Goal: Task Accomplishment & Management: Manage account settings

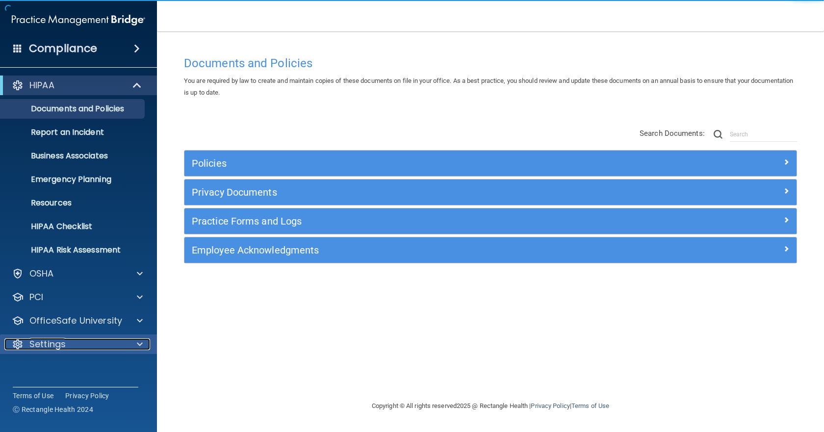
click at [133, 345] on div at bounding box center [138, 344] width 25 height 12
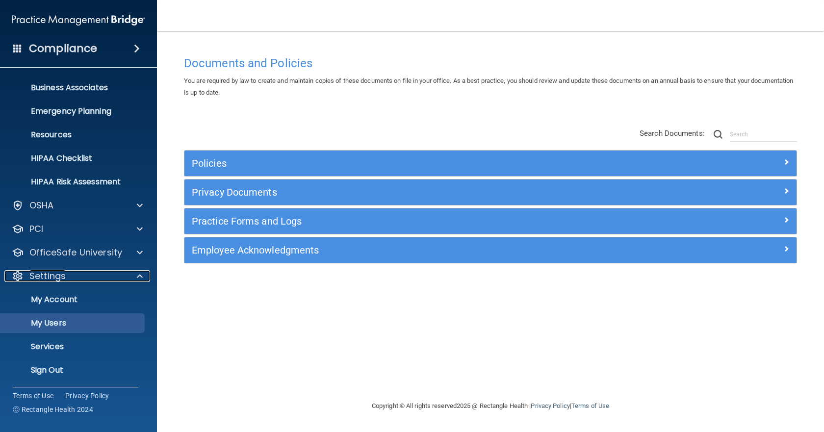
scroll to position [69, 0]
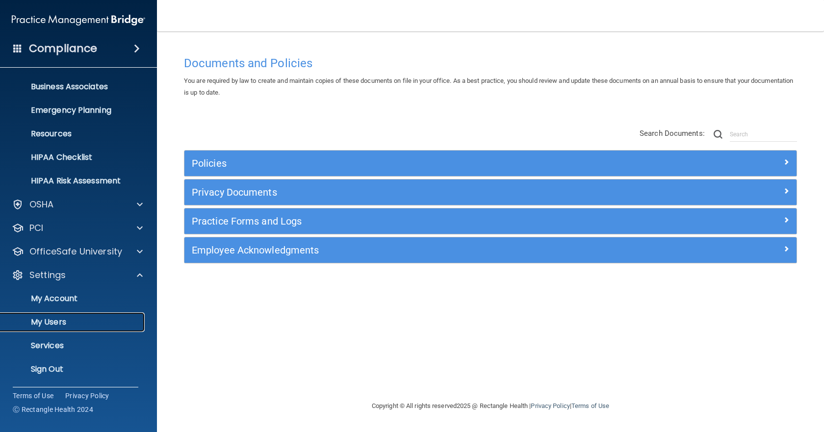
click at [76, 325] on p "My Users" at bounding box center [73, 322] width 134 height 10
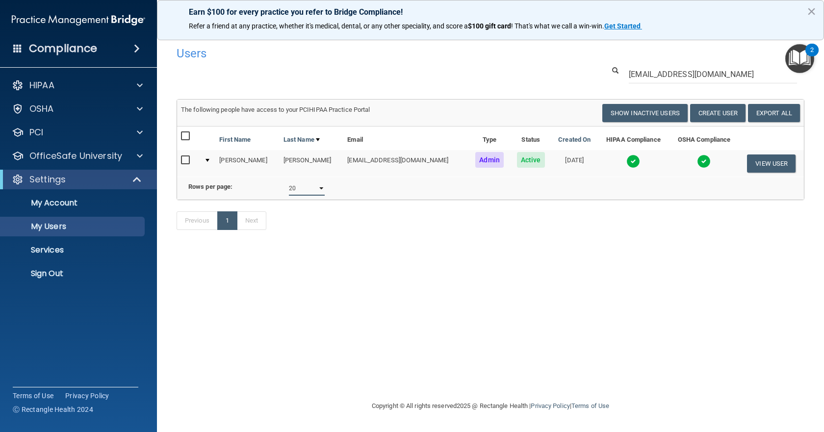
click at [320, 196] on select "10 20 30 40 all" at bounding box center [307, 188] width 36 height 15
select select "10"
click at [289, 188] on select "10 20 30 40 all" at bounding box center [307, 188] width 36 height 15
click at [48, 204] on p "My Account" at bounding box center [73, 203] width 134 height 10
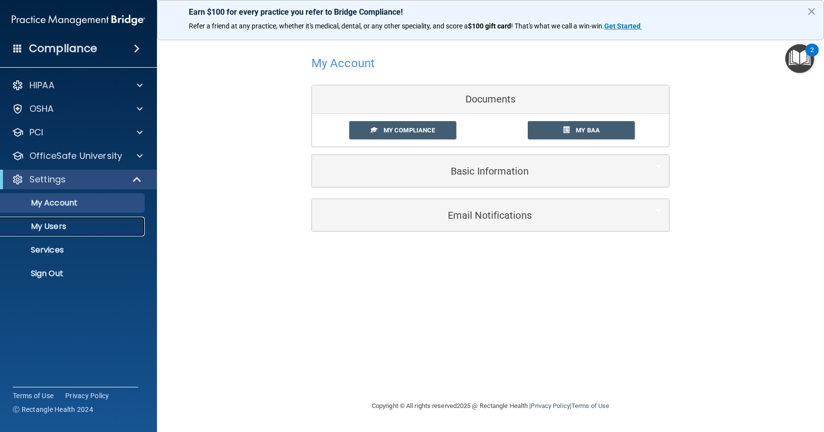
click at [40, 225] on p "My Users" at bounding box center [73, 227] width 134 height 10
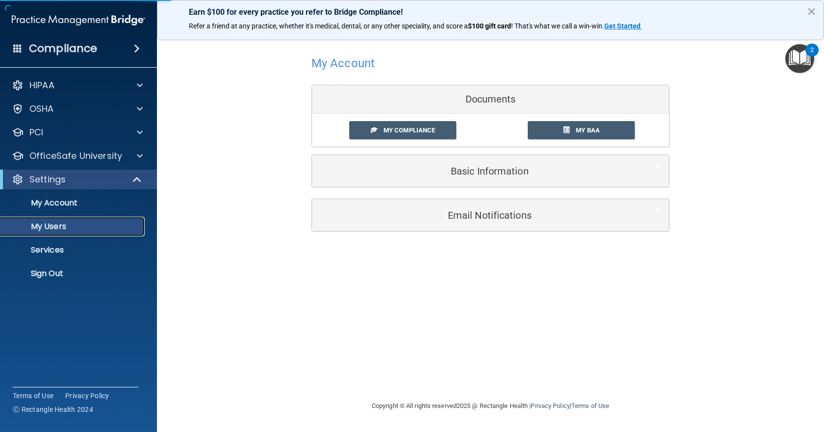
select select "20"
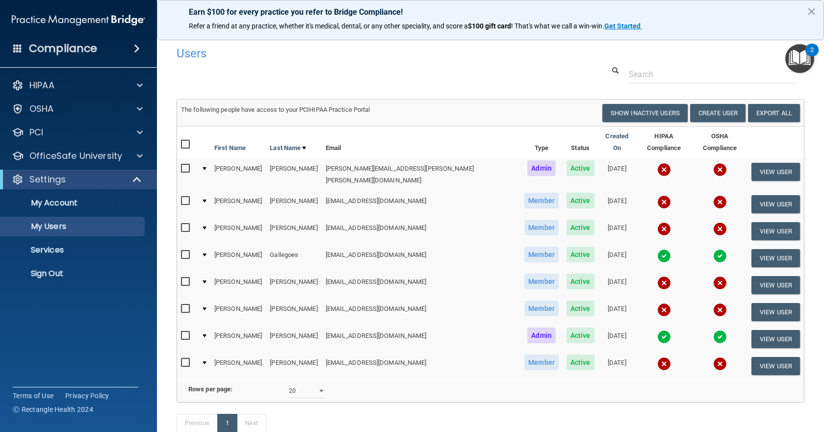
click at [184, 278] on input "checkbox" at bounding box center [186, 282] width 11 height 8
checkbox input "true"
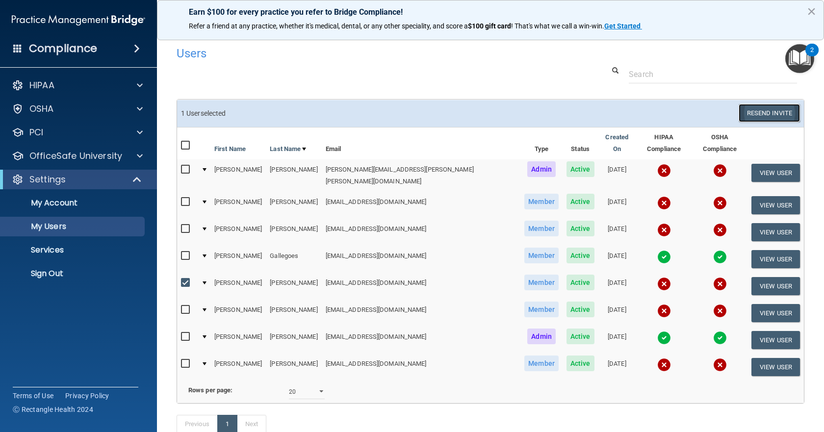
click at [769, 112] on button "Resend Invite" at bounding box center [768, 113] width 61 height 18
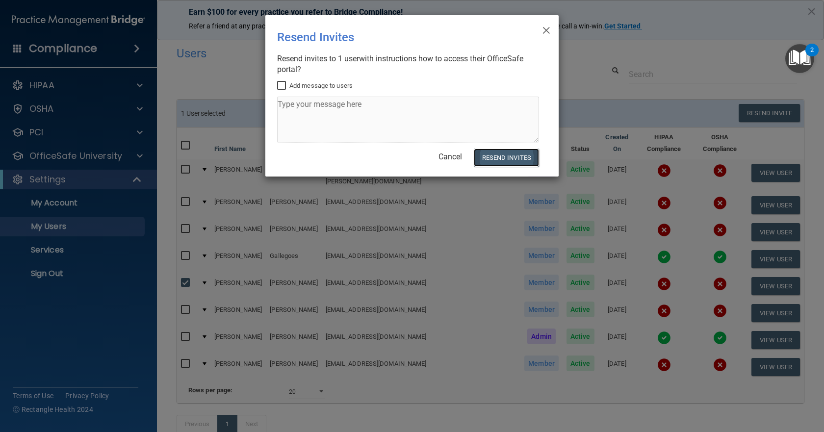
click at [517, 160] on button "Resend Invites" at bounding box center [506, 158] width 65 height 18
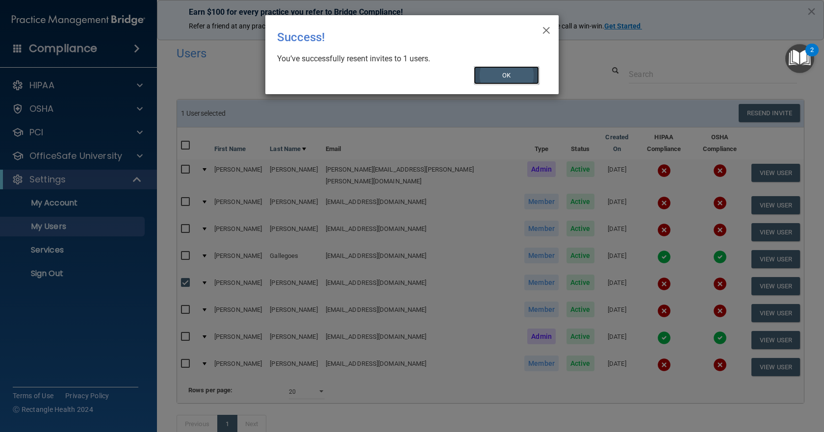
click at [522, 73] on button "OK" at bounding box center [507, 75] width 66 height 18
